Goal: Information Seeking & Learning: Check status

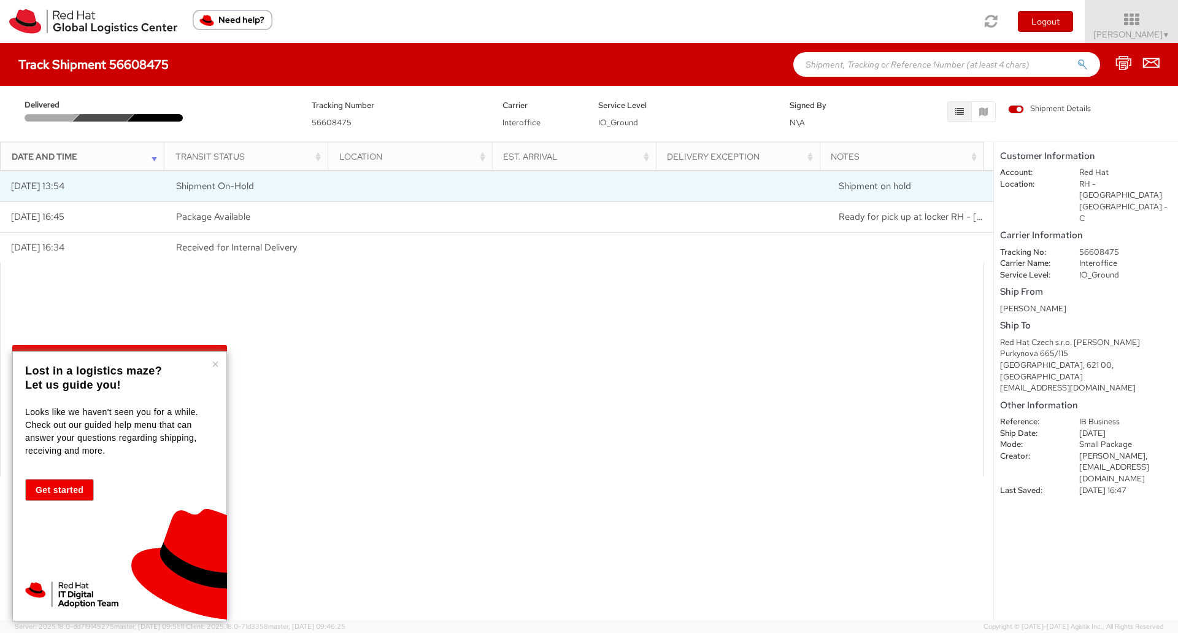
click at [425, 189] on td at bounding box center [414, 186] width 166 height 31
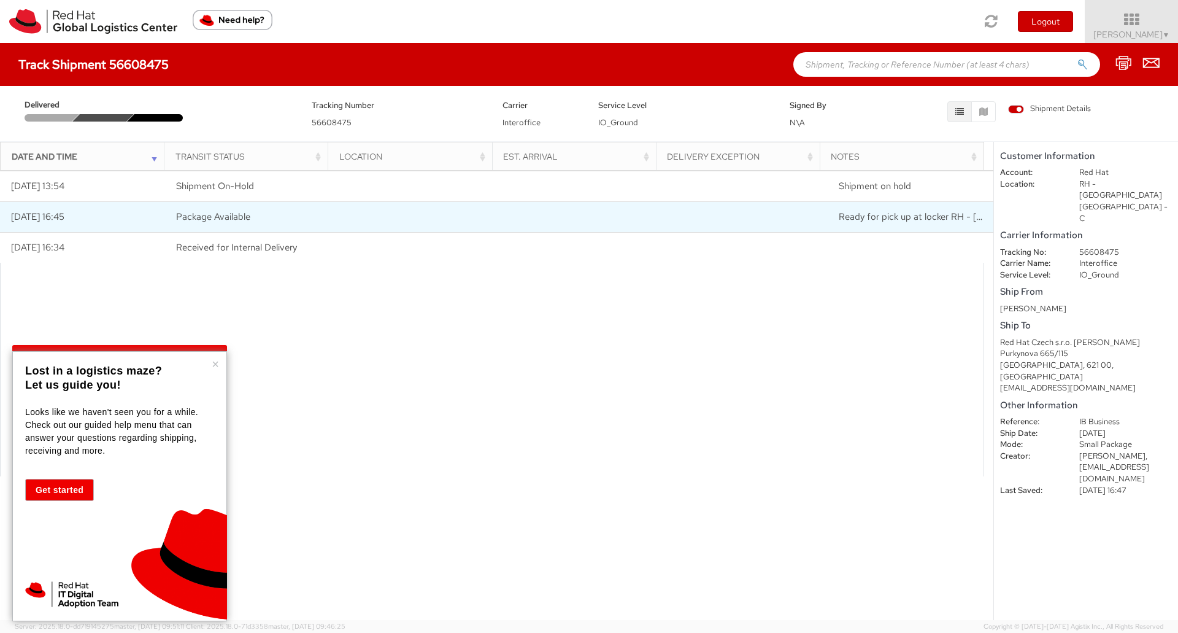
click at [288, 209] on td "Package Available" at bounding box center [249, 216] width 166 height 31
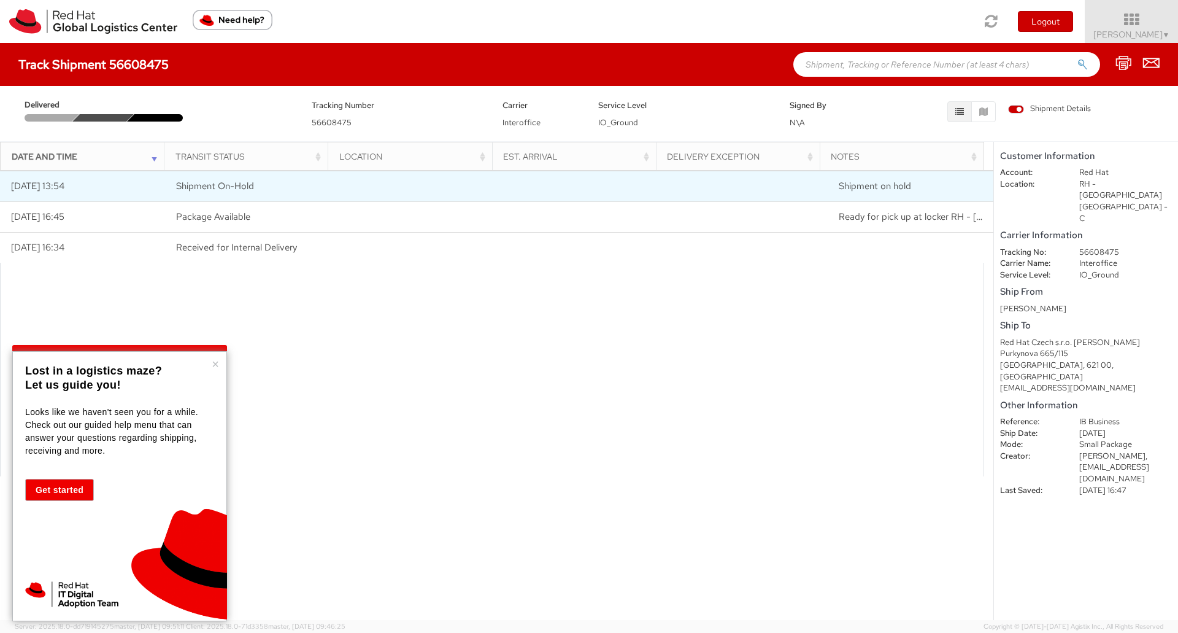
click at [36, 187] on td "[DATE] 13:54" at bounding box center [83, 186] width 166 height 31
click at [197, 187] on span "Shipment On-Hold" at bounding box center [215, 186] width 78 height 12
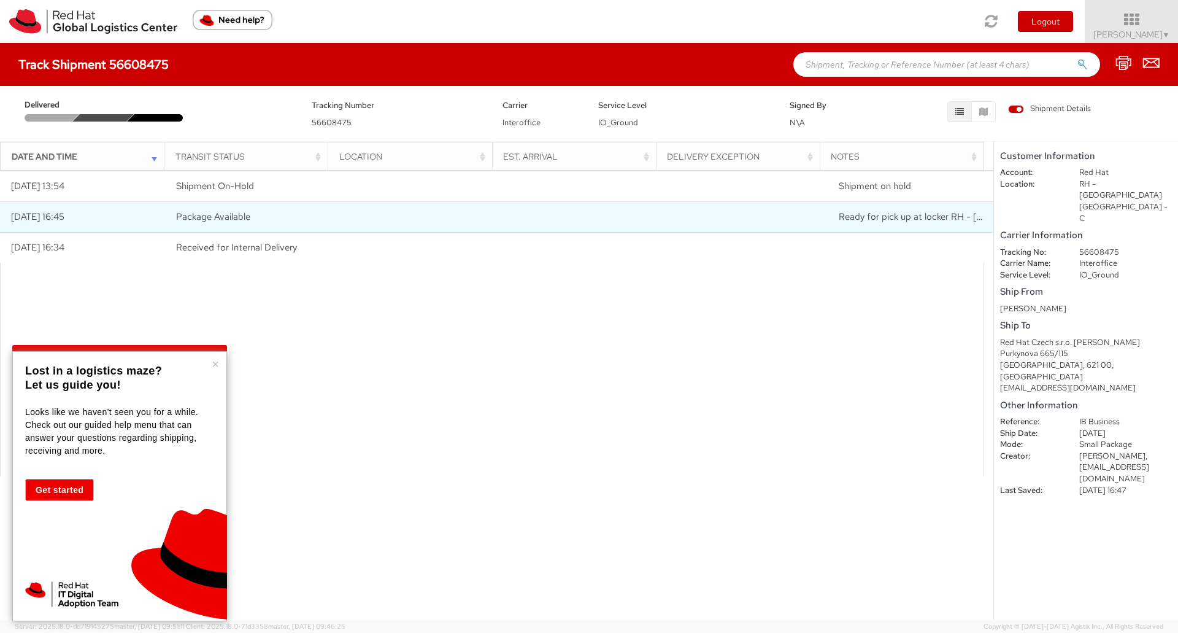
click at [253, 220] on td "Package Available" at bounding box center [249, 216] width 166 height 31
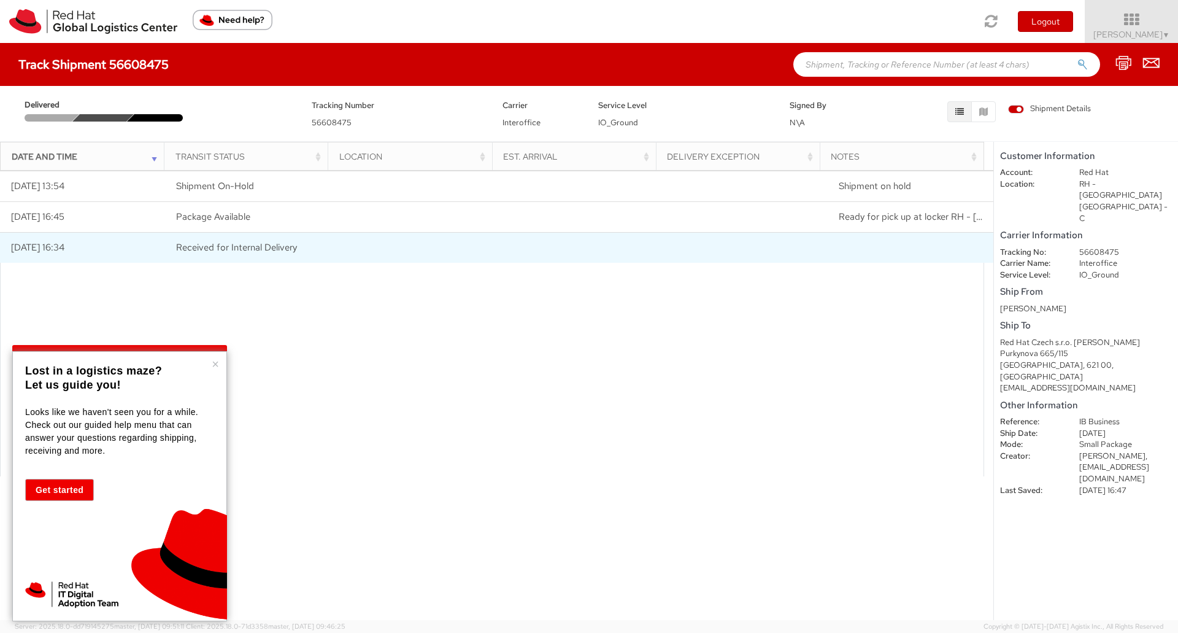
click at [245, 247] on span "Received for Internal Delivery" at bounding box center [236, 247] width 121 height 12
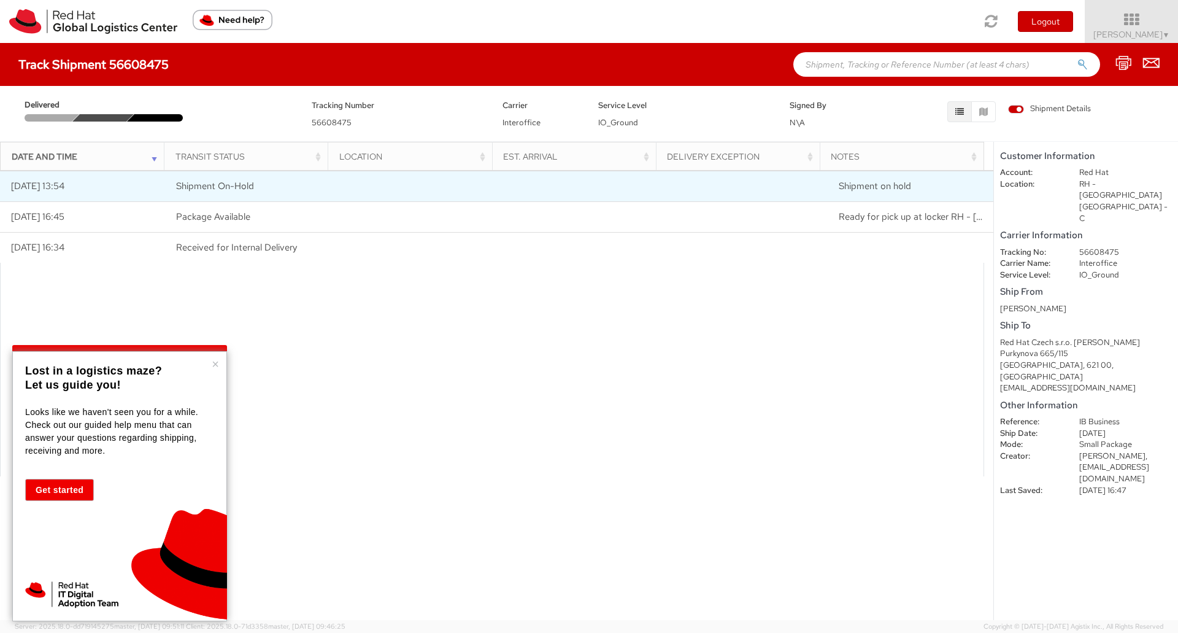
click at [906, 185] on td "Shipment on hold" at bounding box center [911, 186] width 166 height 31
